Goal: Task Accomplishment & Management: Use online tool/utility

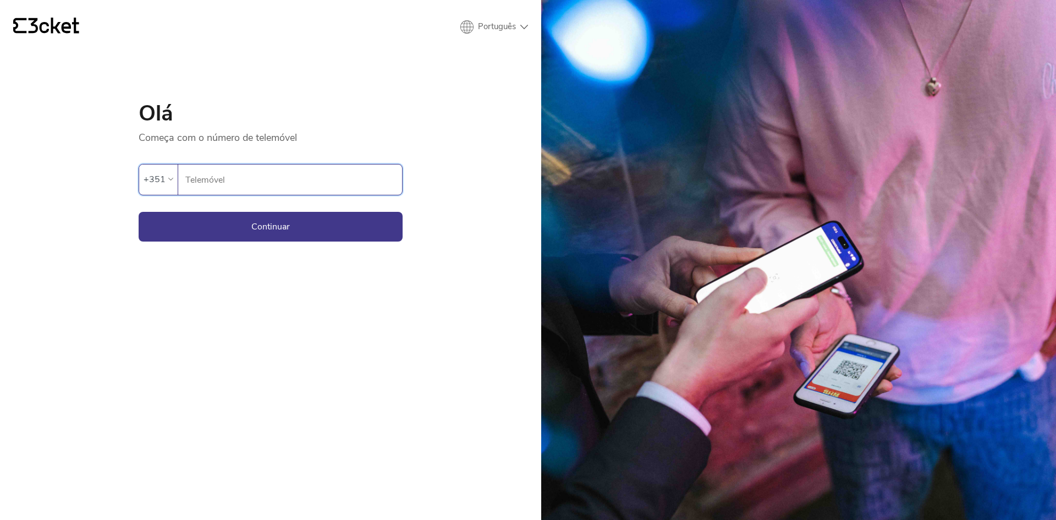
click at [251, 181] on input "Telemóvel" at bounding box center [293, 179] width 217 height 30
type input "969603172"
click at [262, 225] on button "Continuar" at bounding box center [271, 227] width 264 height 30
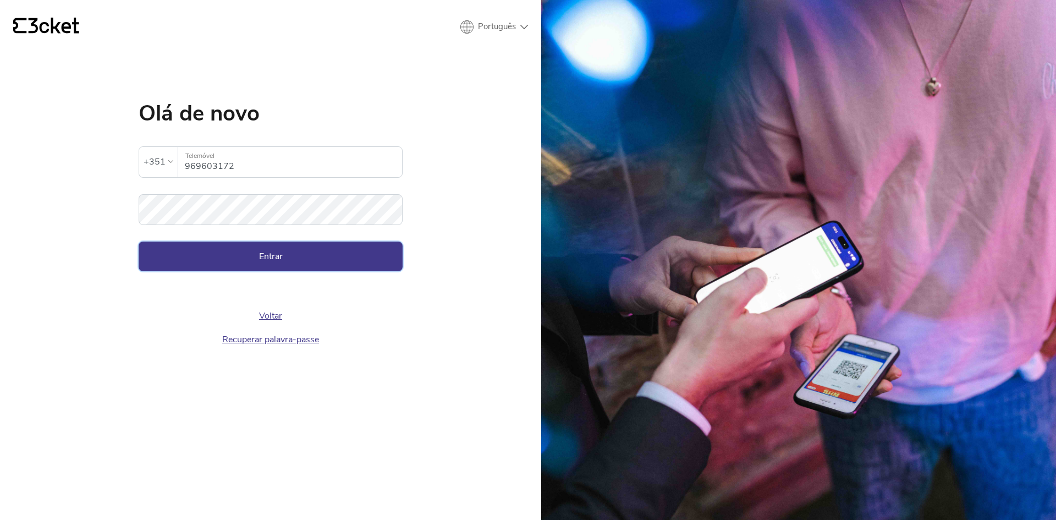
click at [315, 258] on button "Entrar" at bounding box center [271, 256] width 264 height 30
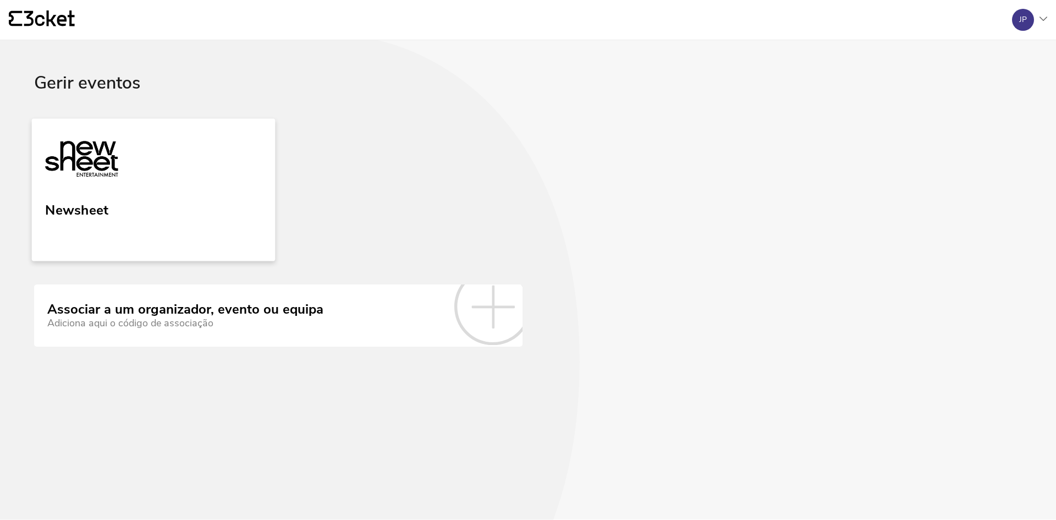
click at [174, 206] on link "Newsheet" at bounding box center [154, 189] width 244 height 142
